Goal: Task Accomplishment & Management: Use online tool/utility

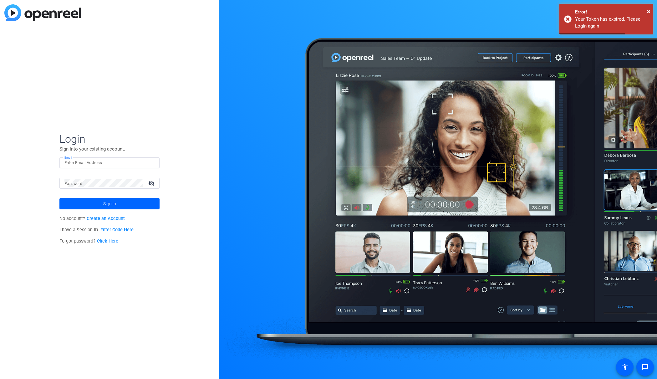
click at [114, 161] on input "Email" at bounding box center [109, 163] width 90 height 8
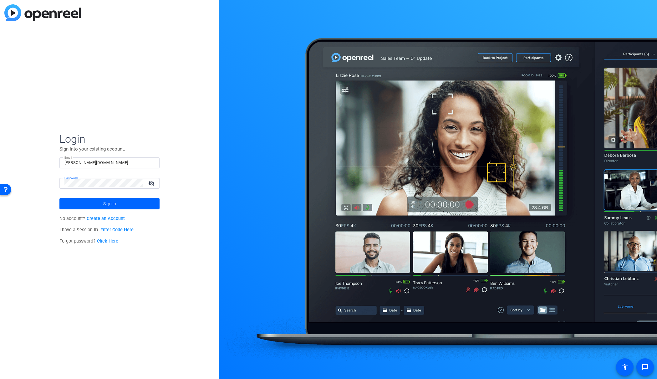
click at [86, 164] on input "[PERSON_NAME][DOMAIN_NAME]" at bounding box center [109, 163] width 90 height 8
type input "[PERSON_NAME][EMAIL_ADDRESS][DOMAIN_NAME]"
click at [70, 182] on mat-label "Password" at bounding box center [73, 183] width 18 height 4
click at [59, 198] on button "Sign in" at bounding box center [109, 203] width 100 height 11
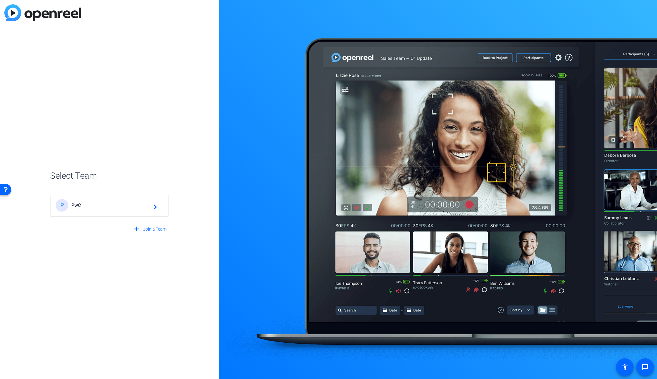
drag, startPoint x: 81, startPoint y: 201, endPoint x: 84, endPoint y: 199, distance: 3.2
click at [82, 201] on div "P PwC navigate_next" at bounding box center [110, 205] width 108 height 13
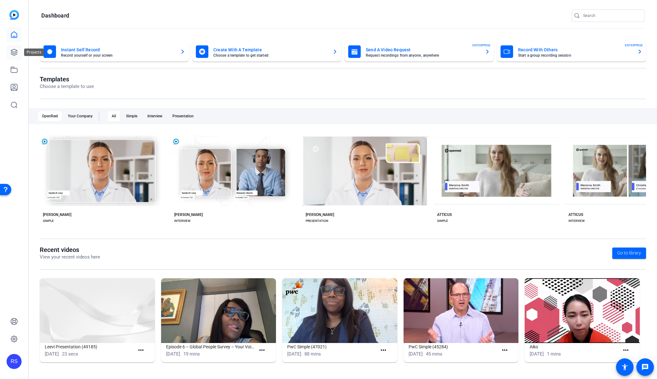
click at [13, 52] on icon at bounding box center [14, 52] width 8 height 8
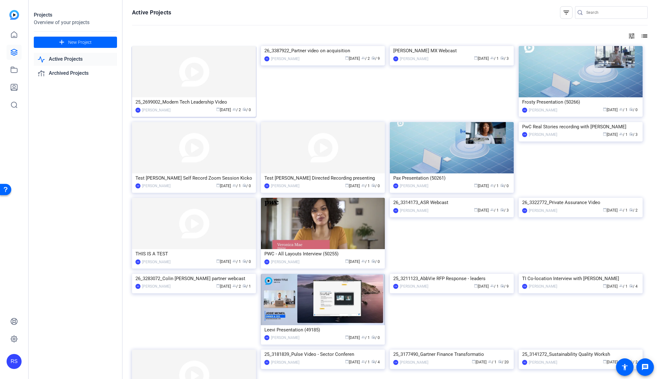
click at [201, 107] on div "calendar_today [DATE] group / 2 radio / 0" at bounding box center [213, 110] width 79 height 7
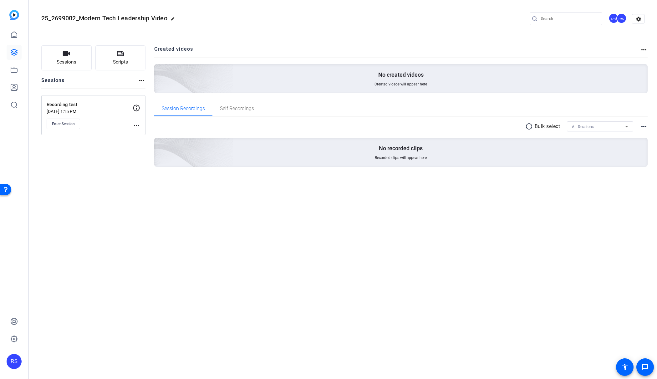
click at [142, 82] on mat-icon "more_horiz" at bounding box center [142, 81] width 8 height 8
click at [112, 79] on div at bounding box center [328, 189] width 657 height 379
click at [63, 57] on icon "button" at bounding box center [67, 54] width 8 height 8
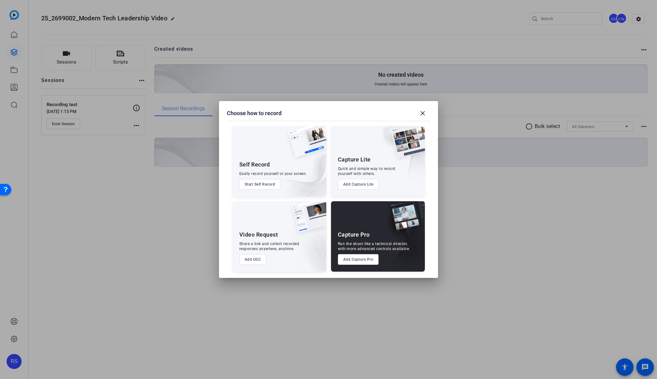
drag, startPoint x: 367, startPoint y: 260, endPoint x: 292, endPoint y: 300, distance: 84.5
click at [292, 300] on div "Choose how to record close Self Record Easily record yourself or your screen. S…" at bounding box center [328, 189] width 657 height 379
click at [423, 111] on mat-icon "close" at bounding box center [423, 114] width 8 height 8
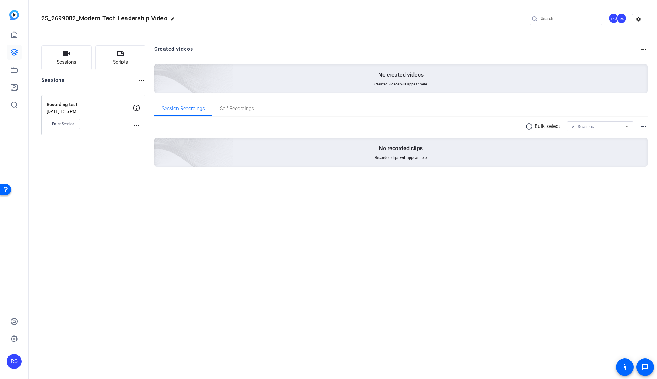
click at [135, 125] on mat-icon "more_horiz" at bounding box center [137, 126] width 8 height 8
click at [135, 125] on div at bounding box center [328, 189] width 657 height 379
click at [65, 122] on span "Enter Session" at bounding box center [63, 123] width 23 height 5
click at [65, 123] on span "Enter Session" at bounding box center [63, 123] width 23 height 5
click at [53, 124] on span "Enter Session" at bounding box center [63, 123] width 23 height 5
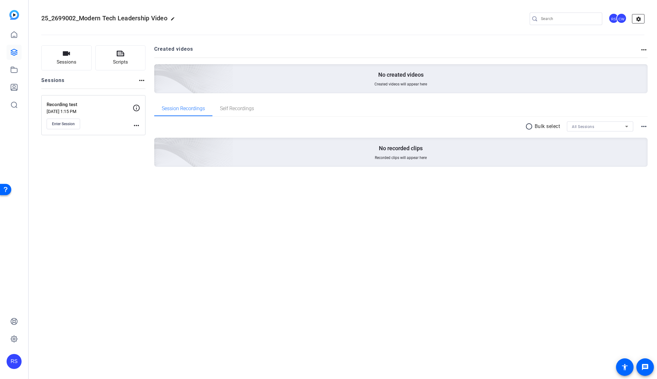
click at [636, 18] on mat-icon "settings" at bounding box center [638, 18] width 13 height 9
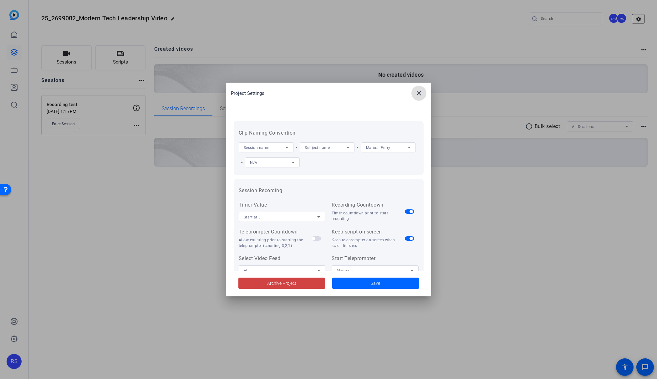
click at [636, 18] on div at bounding box center [328, 189] width 657 height 379
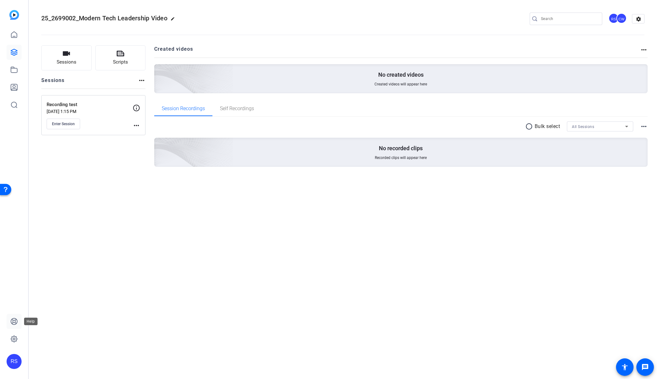
click at [14, 320] on icon at bounding box center [14, 321] width 6 height 6
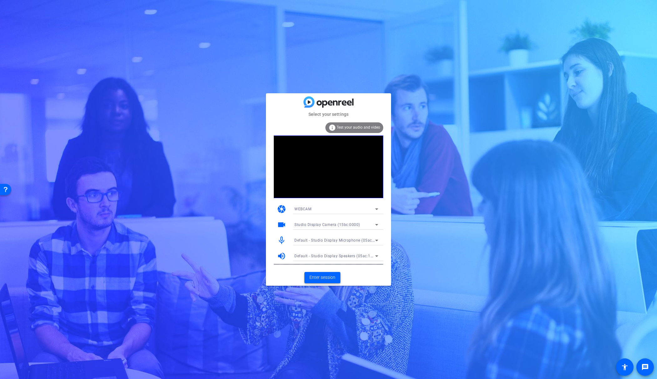
click at [322, 278] on span "Enter session" at bounding box center [322, 277] width 26 height 7
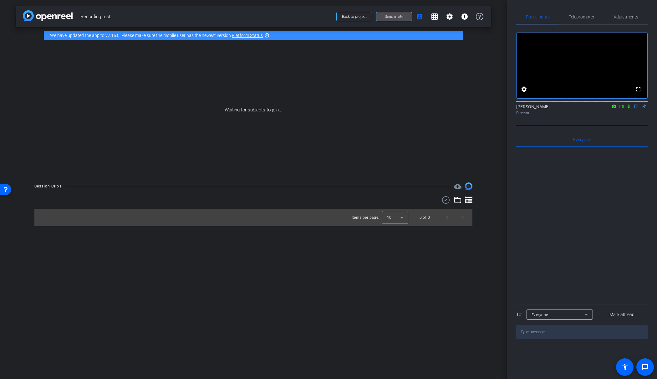
click at [407, 18] on span at bounding box center [393, 16] width 35 height 15
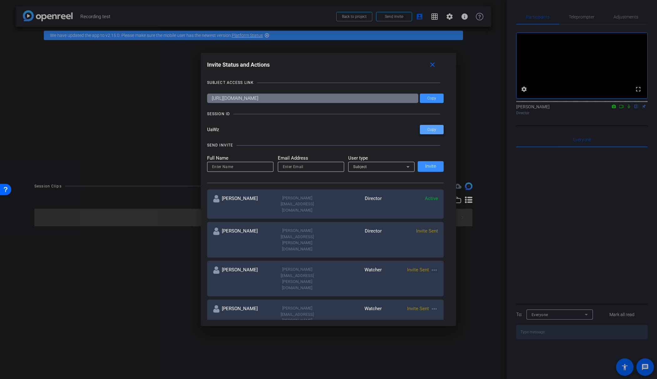
click at [0, 0] on span "Copy" at bounding box center [0, 0] width 0 height 0
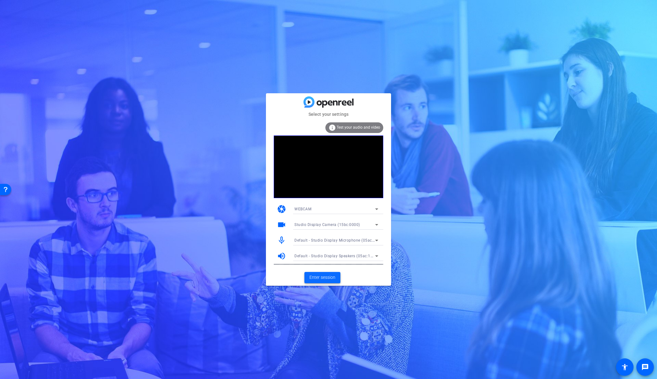
click at [327, 275] on span "Enter session" at bounding box center [322, 277] width 26 height 7
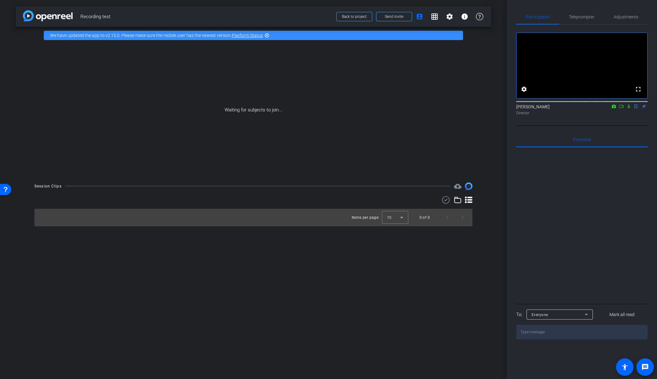
click at [630, 109] on icon at bounding box center [628, 106] width 5 height 4
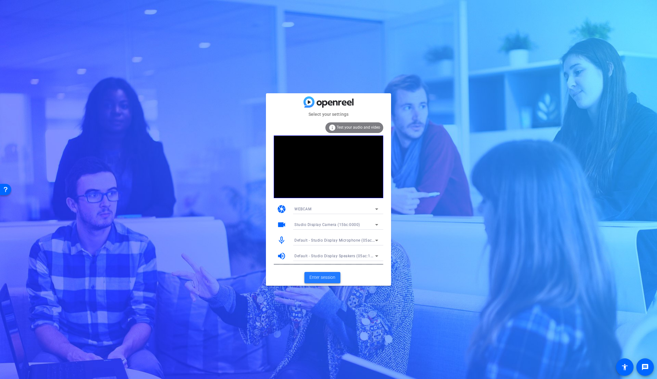
click at [321, 276] on span "Enter session" at bounding box center [322, 277] width 26 height 7
